Goal: Transaction & Acquisition: Purchase product/service

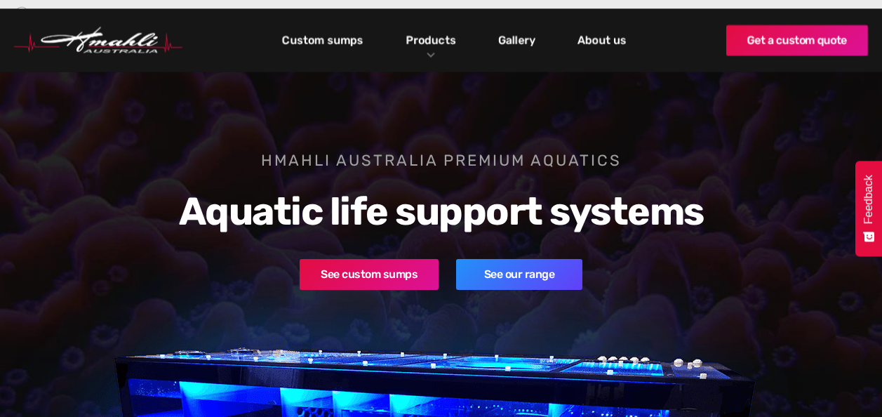
scroll to position [140, 0]
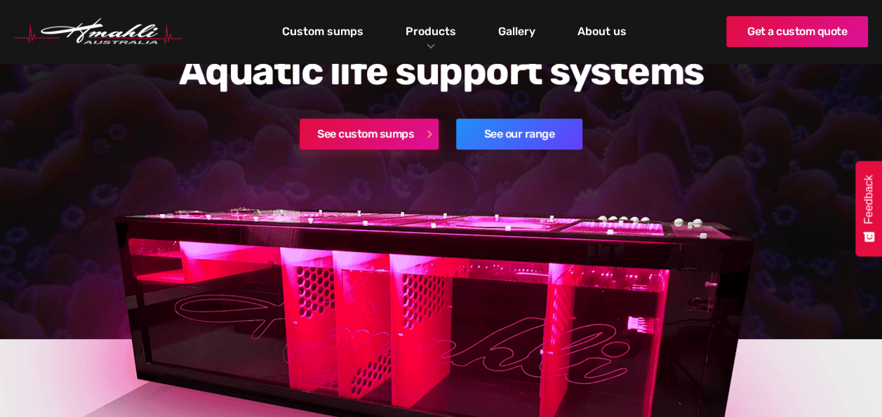
click at [371, 135] on link "See custom sumps" at bounding box center [368, 134] width 139 height 31
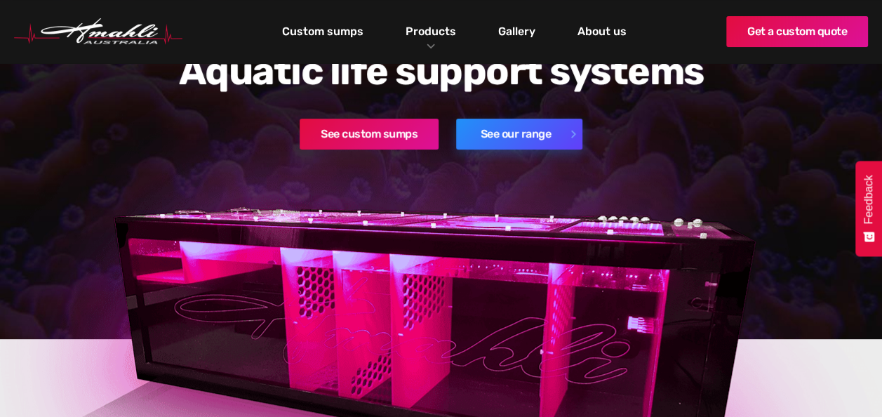
click at [506, 134] on link "See our range" at bounding box center [519, 134] width 126 height 31
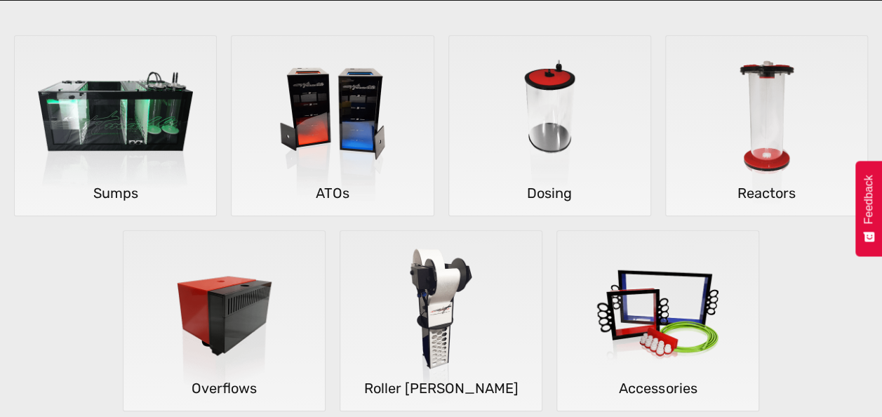
scroll to position [351, 0]
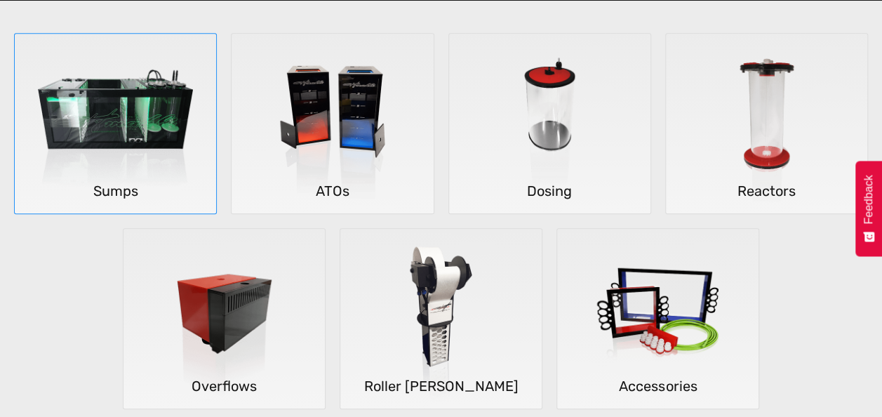
click at [107, 193] on h5 "Sumps" at bounding box center [115, 191] width 201 height 24
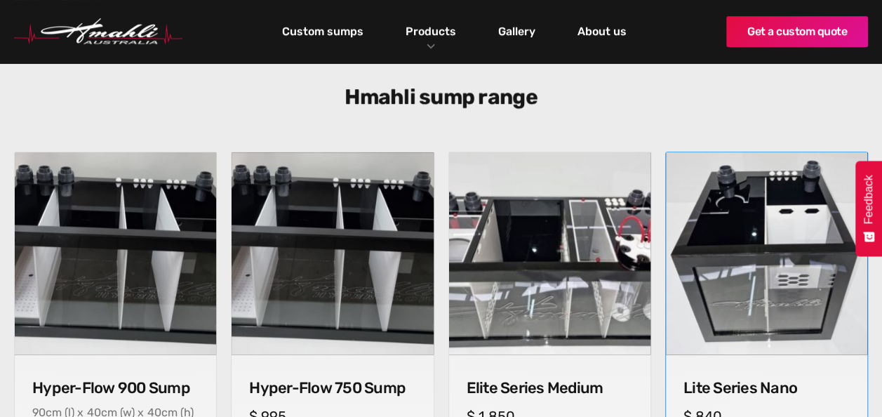
scroll to position [421, 0]
